Goal: Task Accomplishment & Management: Use online tool/utility

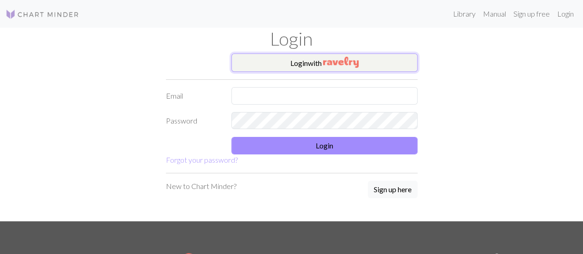
click at [334, 67] on img "button" at bounding box center [340, 62] width 35 height 11
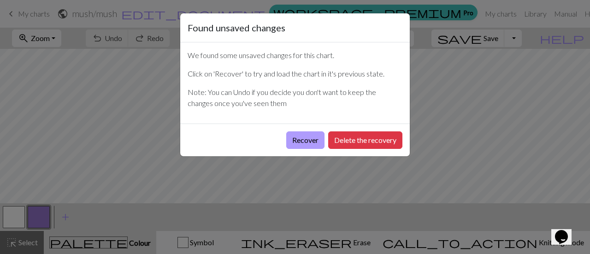
click at [312, 134] on button "Recover" at bounding box center [305, 140] width 38 height 18
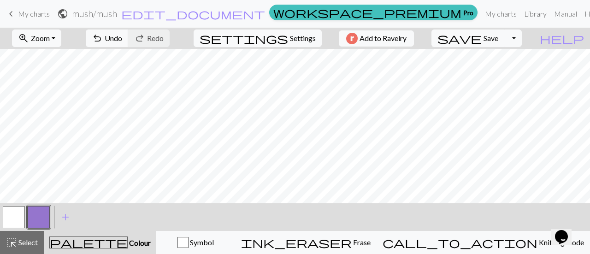
click at [6, 5] on div "keyboard_arrow_left My charts public mush / mush edit_document Edit settings wo…" at bounding box center [295, 14] width 590 height 18
click at [22, 10] on span "My charts" at bounding box center [34, 13] width 32 height 9
click at [482, 37] on span "save" at bounding box center [459, 38] width 44 height 13
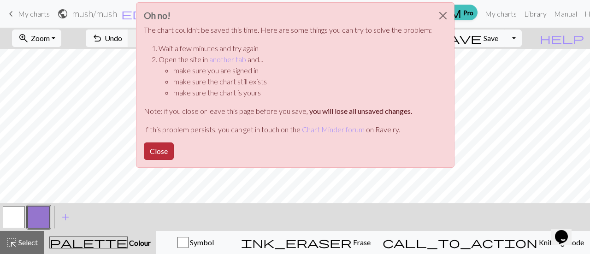
click at [161, 151] on button "Close" at bounding box center [159, 151] width 30 height 18
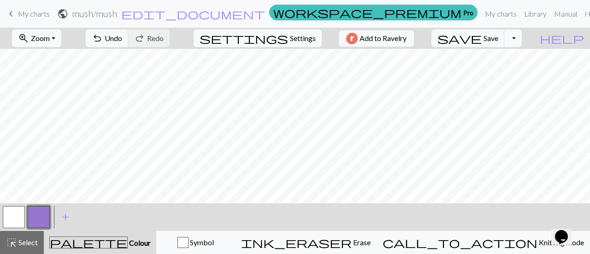
click at [29, 15] on span "My charts" at bounding box center [34, 13] width 32 height 9
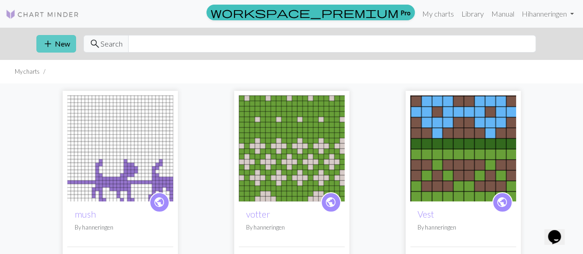
click at [47, 46] on span "add" at bounding box center [47, 43] width 11 height 13
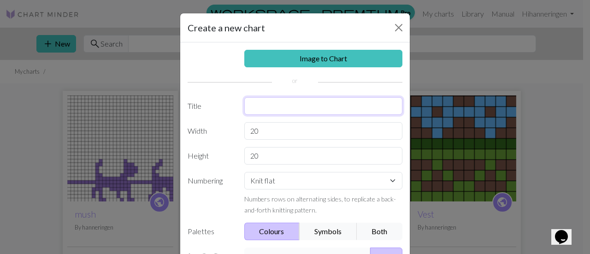
click at [267, 107] on input "text" at bounding box center [323, 106] width 159 height 18
type input "teppe"
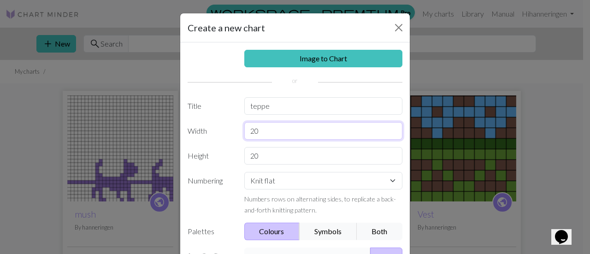
click at [269, 126] on input "20" at bounding box center [323, 131] width 159 height 18
click at [259, 132] on input "20" at bounding box center [323, 131] width 159 height 18
drag, startPoint x: 257, startPoint y: 128, endPoint x: 214, endPoint y: 128, distance: 42.9
click at [214, 128] on div "Width 20" at bounding box center [295, 131] width 226 height 18
type input "40"
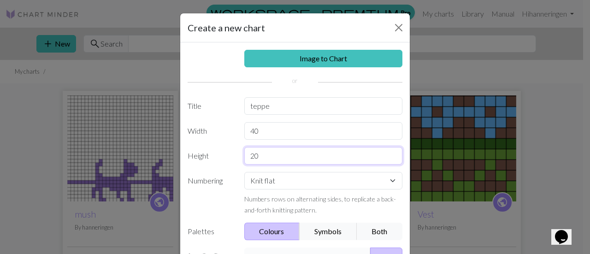
drag, startPoint x: 261, startPoint y: 152, endPoint x: 226, endPoint y: 154, distance: 35.1
click at [226, 154] on div "Height 20" at bounding box center [295, 156] width 226 height 18
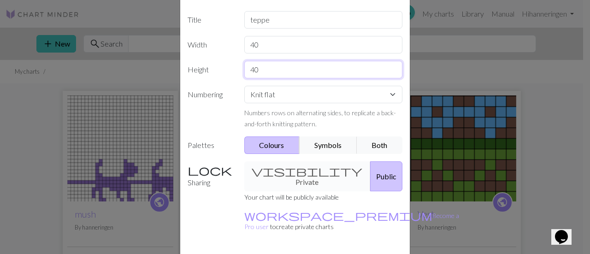
scroll to position [89, 0]
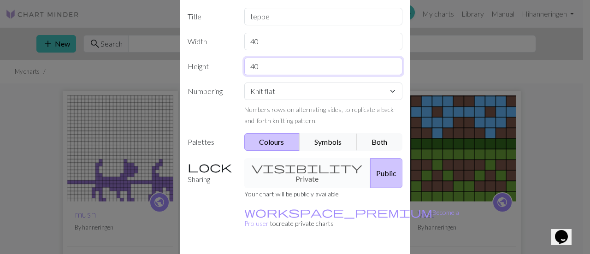
type input "40"
click at [305, 169] on div "visibility Private Public" at bounding box center [324, 173] width 170 height 30
click at [284, 169] on div "visibility Private Public" at bounding box center [324, 173] width 170 height 30
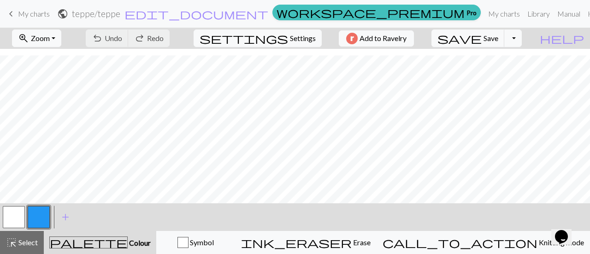
scroll to position [69, 0]
click at [47, 211] on button "button" at bounding box center [39, 217] width 22 height 22
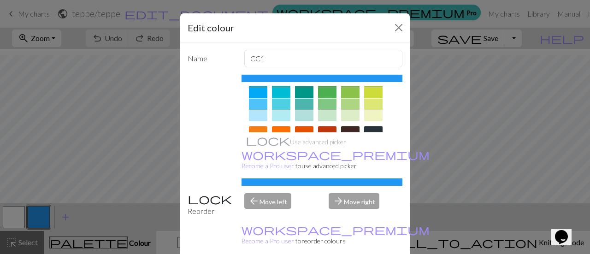
scroll to position [74, 0]
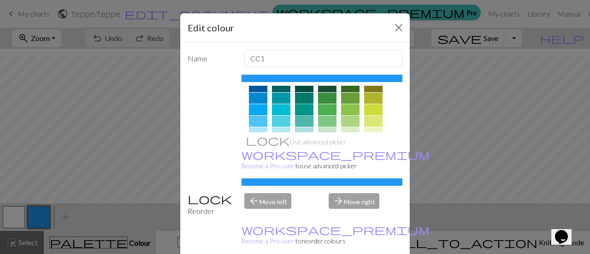
click at [300, 105] on div at bounding box center [304, 109] width 18 height 11
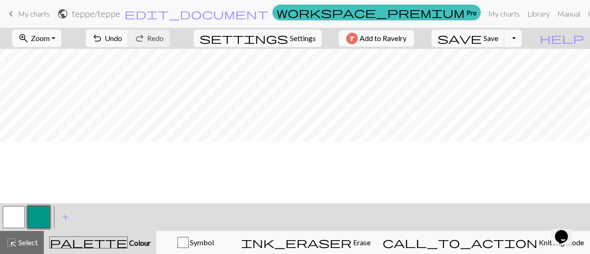
scroll to position [0, 0]
click at [20, 218] on button "button" at bounding box center [14, 217] width 22 height 22
click at [40, 211] on button "button" at bounding box center [39, 217] width 22 height 22
click at [11, 212] on button "button" at bounding box center [14, 217] width 22 height 22
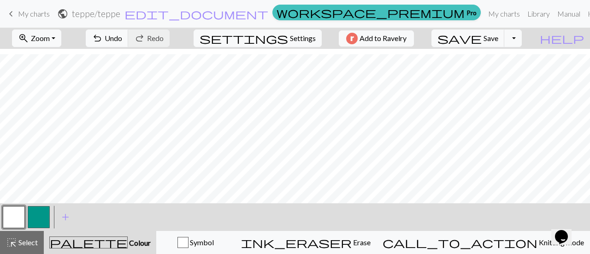
click at [42, 217] on button "button" at bounding box center [39, 217] width 22 height 22
click at [24, 212] on button "button" at bounding box center [14, 217] width 22 height 22
click at [34, 217] on button "button" at bounding box center [39, 217] width 22 height 22
click at [21, 223] on button "button" at bounding box center [14, 217] width 22 height 22
click at [44, 218] on button "button" at bounding box center [39, 217] width 22 height 22
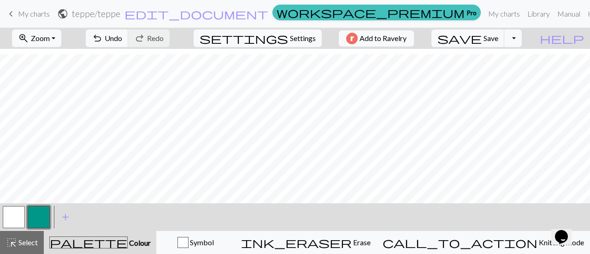
click at [15, 218] on button "button" at bounding box center [14, 217] width 22 height 22
click at [44, 209] on button "button" at bounding box center [39, 217] width 22 height 22
click at [9, 221] on button "button" at bounding box center [14, 217] width 22 height 22
click at [18, 215] on button "button" at bounding box center [14, 217] width 22 height 22
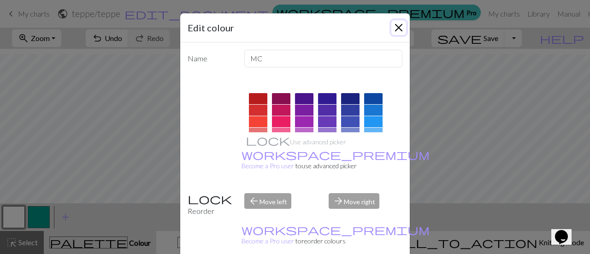
click at [399, 31] on button "Close" at bounding box center [398, 27] width 15 height 15
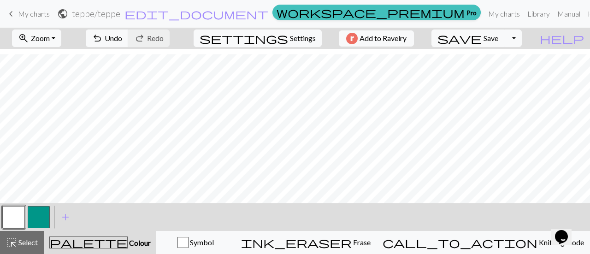
click at [36, 219] on button "button" at bounding box center [39, 217] width 22 height 22
click at [16, 218] on button "button" at bounding box center [14, 217] width 22 height 22
click at [45, 218] on button "button" at bounding box center [39, 217] width 22 height 22
click at [8, 220] on button "button" at bounding box center [14, 217] width 22 height 22
click at [40, 213] on button "button" at bounding box center [39, 217] width 22 height 22
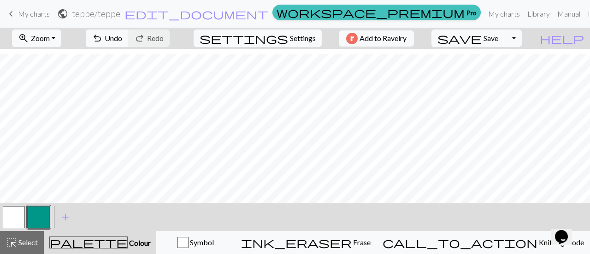
click at [12, 217] on button "button" at bounding box center [14, 217] width 22 height 22
click at [40, 220] on button "button" at bounding box center [39, 217] width 22 height 22
click at [15, 218] on button "button" at bounding box center [14, 217] width 22 height 22
click at [42, 213] on button "button" at bounding box center [39, 217] width 22 height 22
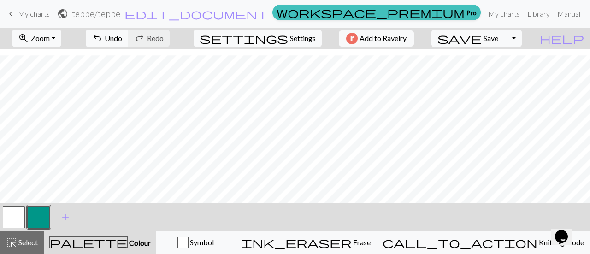
click at [12, 212] on button "button" at bounding box center [14, 217] width 22 height 22
click at [35, 219] on button "button" at bounding box center [39, 217] width 22 height 22
click at [20, 216] on button "button" at bounding box center [14, 217] width 22 height 22
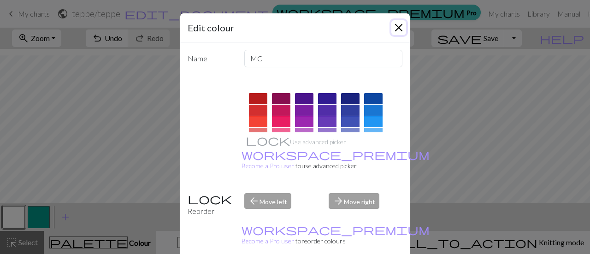
click at [394, 30] on button "Close" at bounding box center [398, 27] width 15 height 15
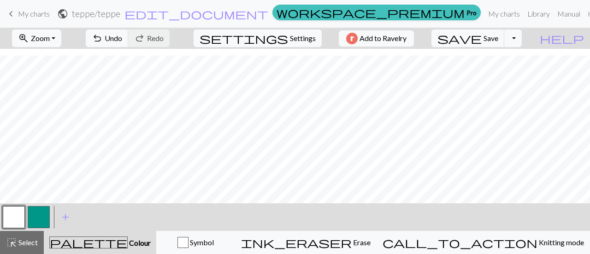
click at [36, 218] on button "button" at bounding box center [39, 217] width 22 height 22
click at [21, 222] on button "button" at bounding box center [14, 217] width 22 height 22
click at [35, 216] on button "button" at bounding box center [39, 217] width 22 height 22
click at [15, 218] on button "button" at bounding box center [14, 217] width 22 height 22
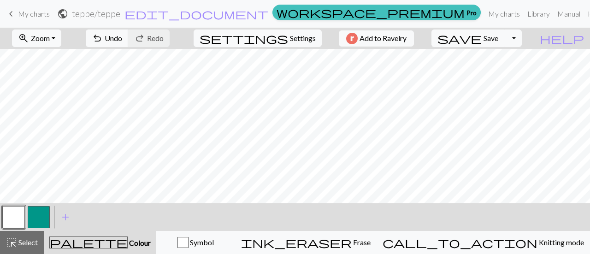
click at [10, 217] on button "button" at bounding box center [14, 217] width 22 height 22
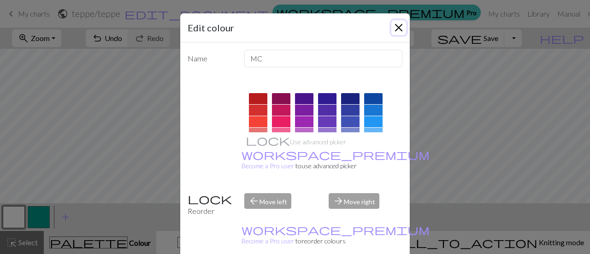
click at [394, 27] on button "Close" at bounding box center [398, 27] width 15 height 15
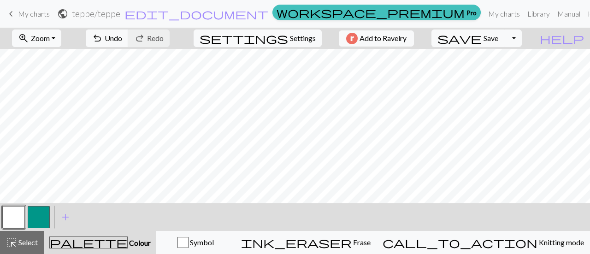
click at [35, 218] on button "button" at bounding box center [39, 217] width 22 height 22
click at [11, 221] on button "button" at bounding box center [14, 217] width 22 height 22
click at [38, 217] on button "button" at bounding box center [39, 217] width 22 height 22
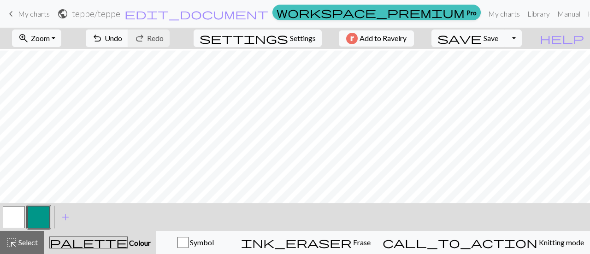
click at [10, 216] on button "button" at bounding box center [14, 217] width 22 height 22
click at [37, 215] on button "button" at bounding box center [39, 217] width 22 height 22
drag, startPoint x: 62, startPoint y: 203, endPoint x: 291, endPoint y: 220, distance: 230.1
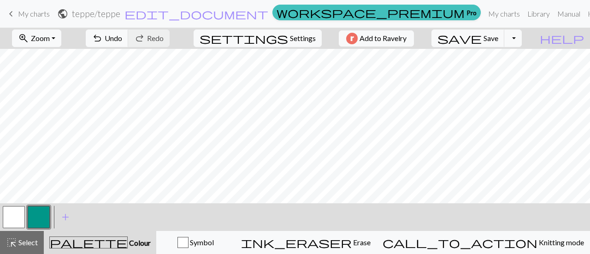
click at [291, 220] on div "< > add Add a colour" at bounding box center [295, 217] width 590 height 28
click at [17, 219] on button "button" at bounding box center [14, 217] width 22 height 22
click at [37, 214] on button "button" at bounding box center [39, 217] width 22 height 22
click at [18, 212] on button "button" at bounding box center [14, 217] width 22 height 22
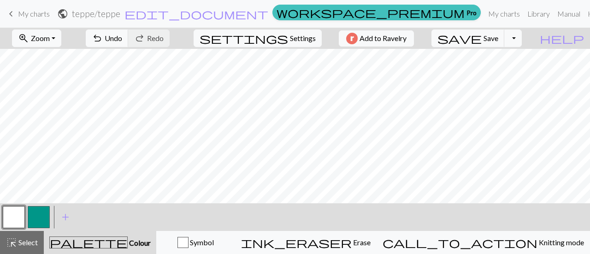
click at [41, 220] on button "button" at bounding box center [39, 217] width 22 height 22
click at [18, 219] on button "button" at bounding box center [14, 217] width 22 height 22
click at [39, 211] on button "button" at bounding box center [39, 217] width 22 height 22
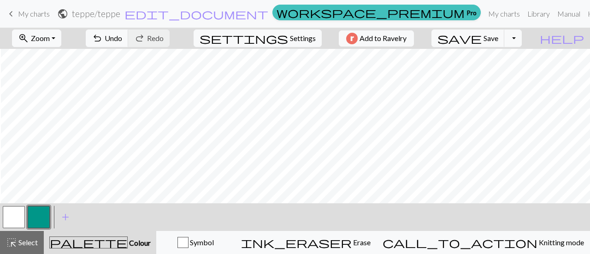
click at [21, 217] on button "button" at bounding box center [14, 217] width 22 height 22
click at [41, 219] on button "button" at bounding box center [39, 217] width 22 height 22
click at [7, 219] on button "button" at bounding box center [14, 217] width 22 height 22
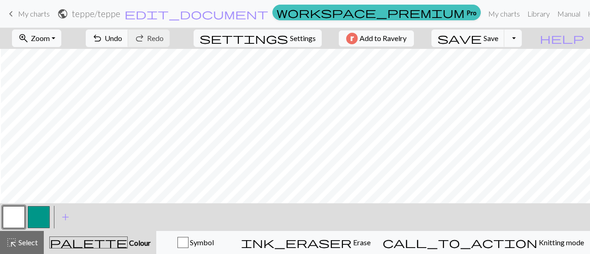
click at [40, 211] on button "button" at bounding box center [39, 217] width 22 height 22
click at [16, 217] on button "button" at bounding box center [14, 217] width 22 height 22
click at [44, 211] on button "button" at bounding box center [39, 217] width 22 height 22
click at [11, 212] on button "button" at bounding box center [14, 217] width 22 height 22
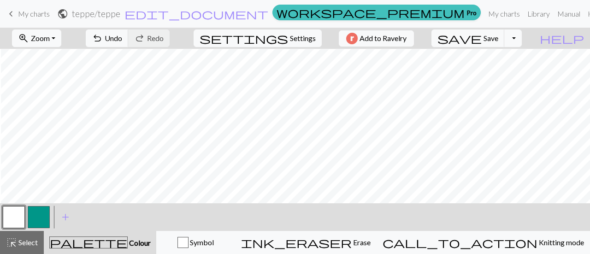
click at [36, 210] on button "button" at bounding box center [39, 217] width 22 height 22
click at [17, 217] on button "button" at bounding box center [14, 217] width 22 height 22
click at [39, 213] on button "button" at bounding box center [39, 217] width 22 height 22
click at [15, 218] on button "button" at bounding box center [14, 217] width 22 height 22
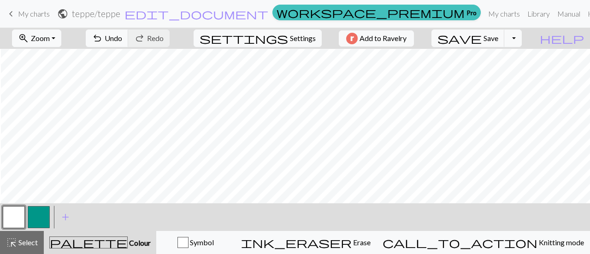
click at [34, 221] on button "button" at bounding box center [39, 217] width 22 height 22
click at [6, 214] on button "button" at bounding box center [14, 217] width 22 height 22
click at [43, 212] on button "button" at bounding box center [39, 217] width 22 height 22
click at [17, 218] on button "button" at bounding box center [14, 217] width 22 height 22
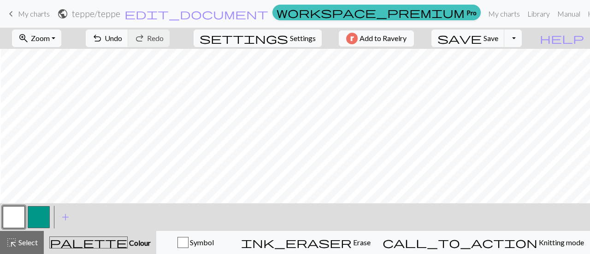
click at [40, 211] on button "button" at bounding box center [39, 217] width 22 height 22
click at [19, 214] on button "button" at bounding box center [14, 217] width 22 height 22
click at [35, 215] on button "button" at bounding box center [39, 217] width 22 height 22
click at [15, 214] on button "button" at bounding box center [14, 217] width 22 height 22
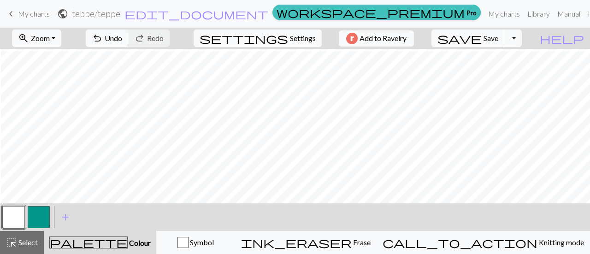
click at [37, 217] on button "button" at bounding box center [39, 217] width 22 height 22
click at [16, 216] on button "button" at bounding box center [14, 217] width 22 height 22
click at [41, 214] on button "button" at bounding box center [39, 217] width 22 height 22
click at [12, 212] on button "button" at bounding box center [14, 217] width 22 height 22
click at [41, 214] on button "button" at bounding box center [39, 217] width 22 height 22
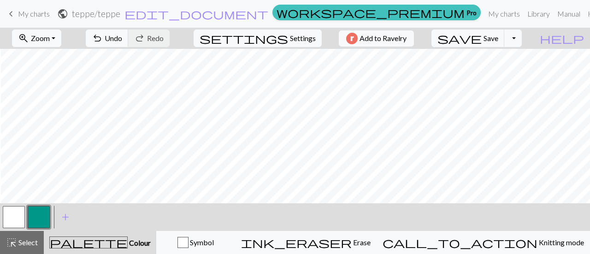
click at [6, 216] on button "button" at bounding box center [14, 217] width 22 height 22
click at [37, 211] on button "button" at bounding box center [39, 217] width 22 height 22
click at [18, 217] on button "button" at bounding box center [14, 217] width 22 height 22
click at [38, 214] on button "button" at bounding box center [39, 217] width 22 height 22
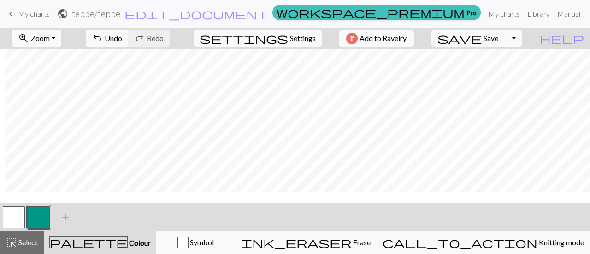
scroll to position [28, 5]
click at [18, 216] on button "button" at bounding box center [14, 217] width 22 height 22
click at [45, 214] on button "button" at bounding box center [39, 217] width 22 height 22
